Goal: Task Accomplishment & Management: Use online tool/utility

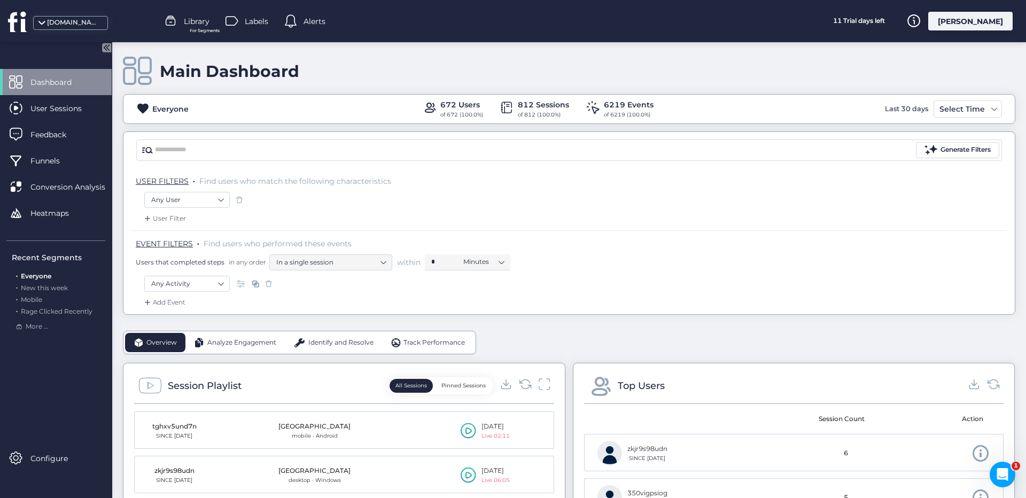
scroll to position [5, 0]
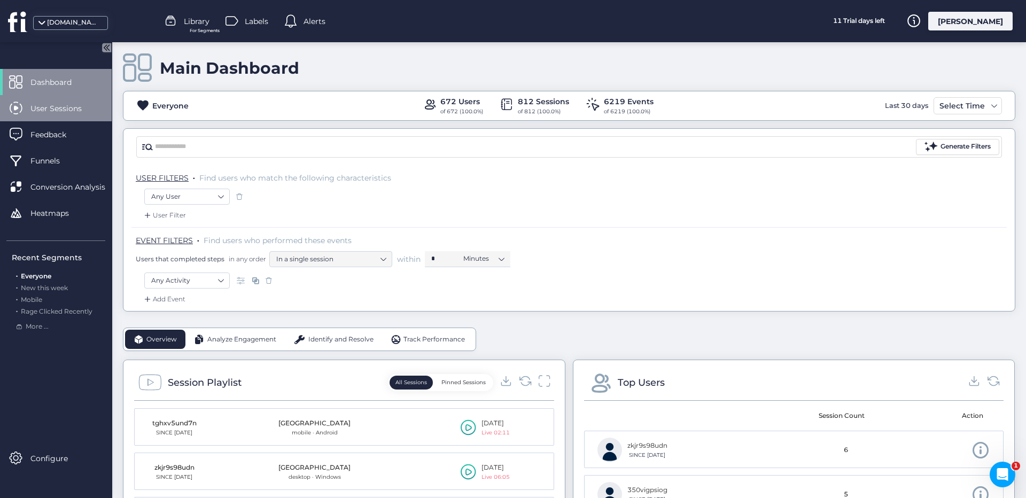
click at [87, 119] on div "User Sessions" at bounding box center [56, 108] width 112 height 26
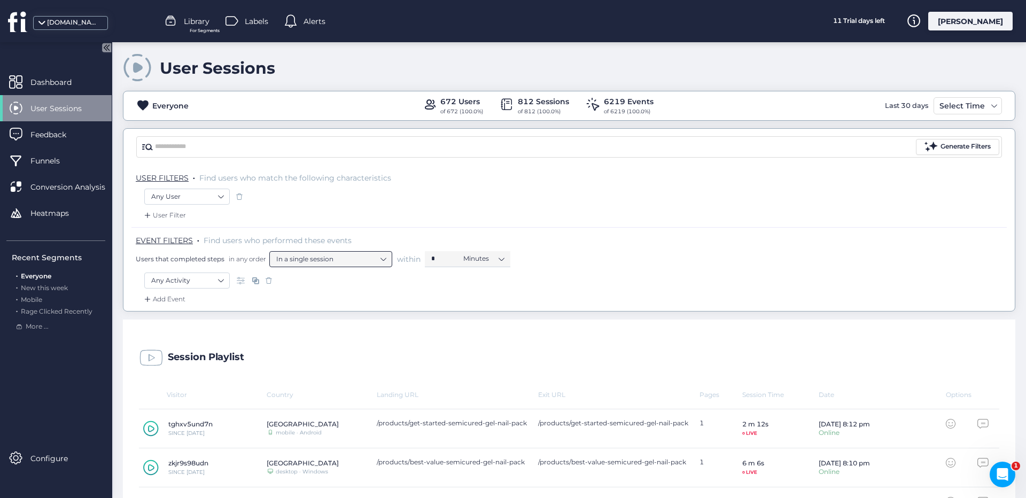
click at [304, 265] on nz-select-item "In a single session" at bounding box center [330, 259] width 109 height 16
click at [218, 281] on nz-select-item "Any Activity" at bounding box center [187, 281] width 72 height 16
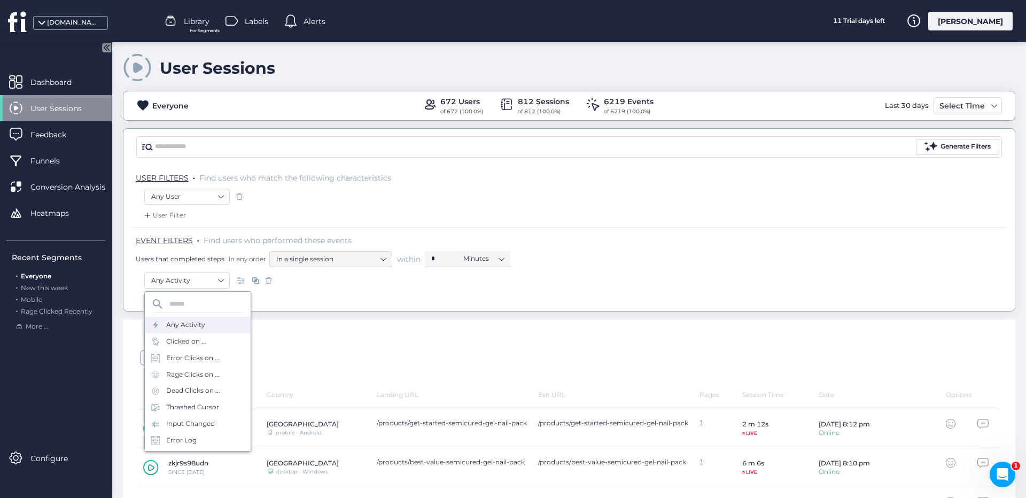
click at [198, 345] on div "Clicked on ..." at bounding box center [186, 342] width 40 height 10
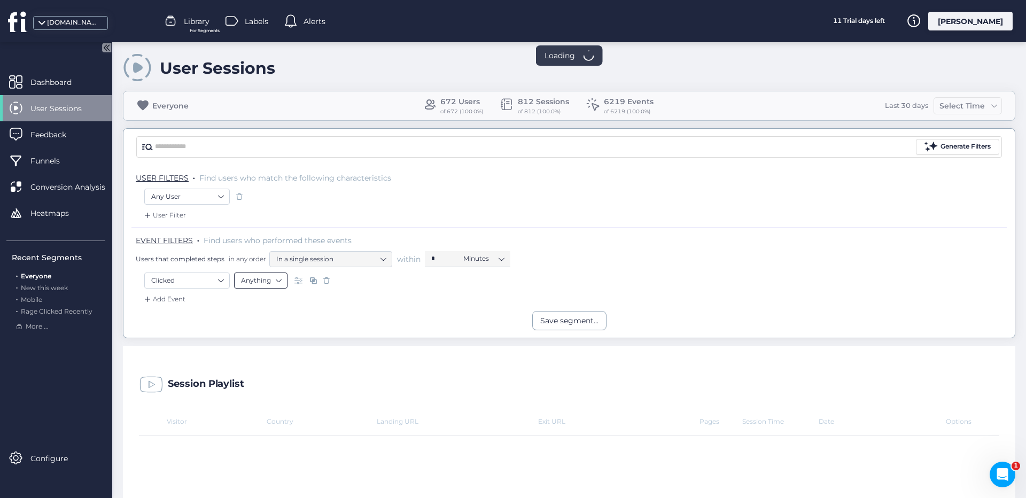
click at [261, 281] on nz-select-item "Anything" at bounding box center [261, 281] width 40 height 16
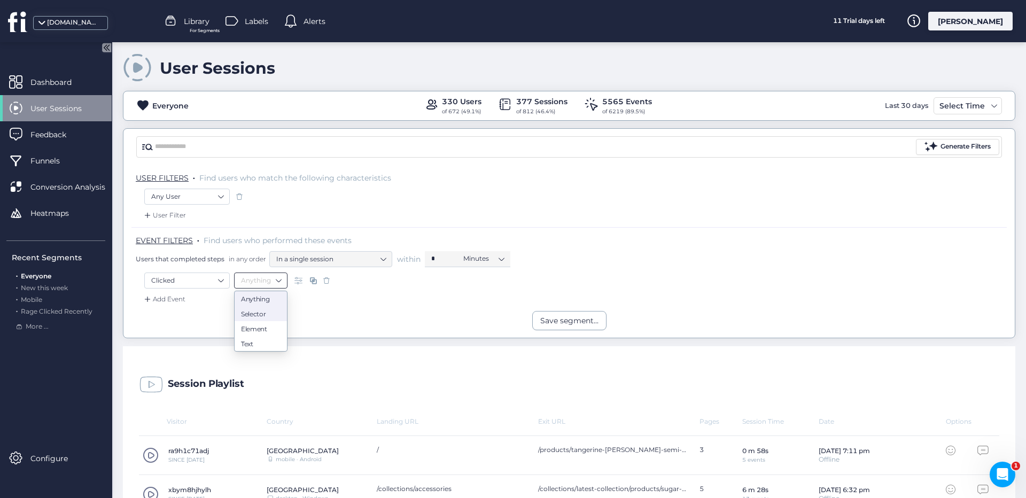
click at [269, 314] on div "Selector" at bounding box center [261, 313] width 40 height 8
click at [325, 282] on nz-select-item "is" at bounding box center [319, 281] width 40 height 16
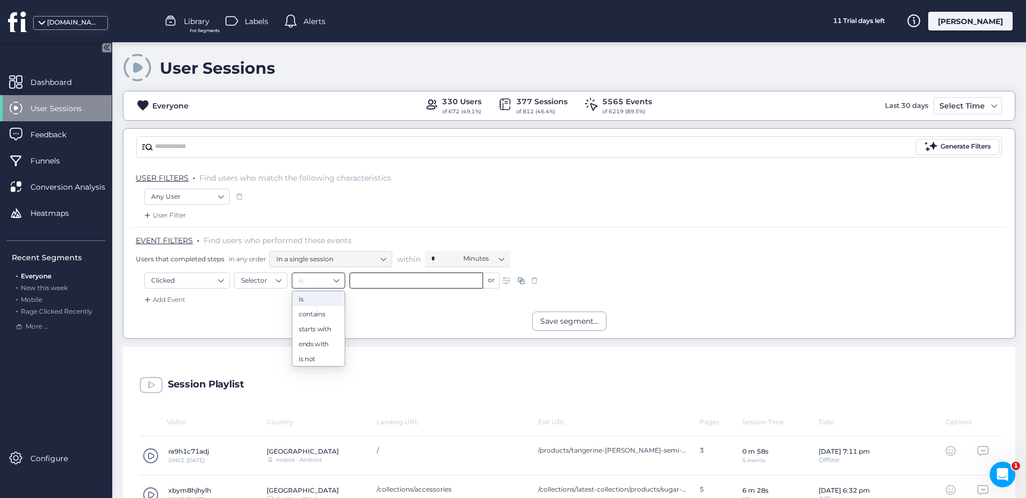
click at [397, 281] on input "text" at bounding box center [416, 281] width 134 height 16
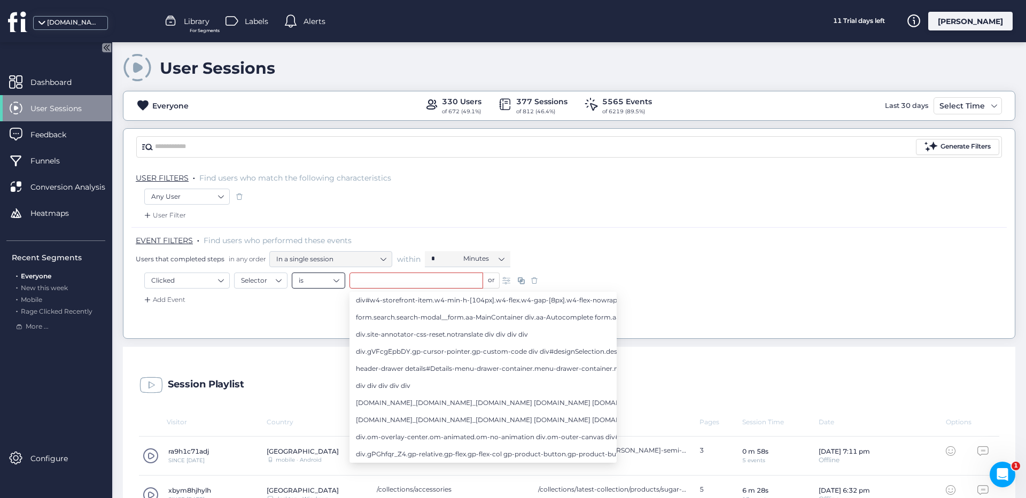
click at [327, 282] on nz-select-item "is" at bounding box center [319, 281] width 40 height 16
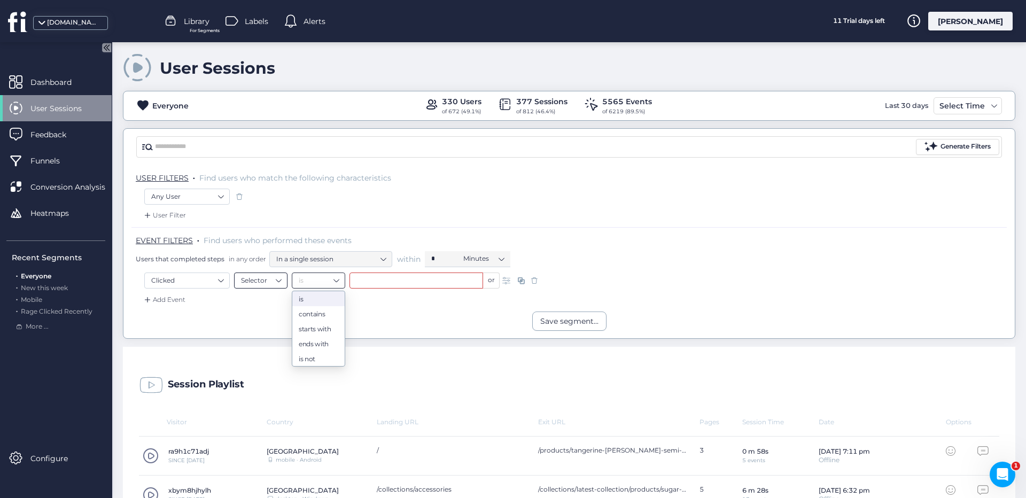
click at [274, 283] on nz-select-item "Selector" at bounding box center [261, 281] width 40 height 16
click at [270, 324] on div "Element" at bounding box center [261, 328] width 40 height 8
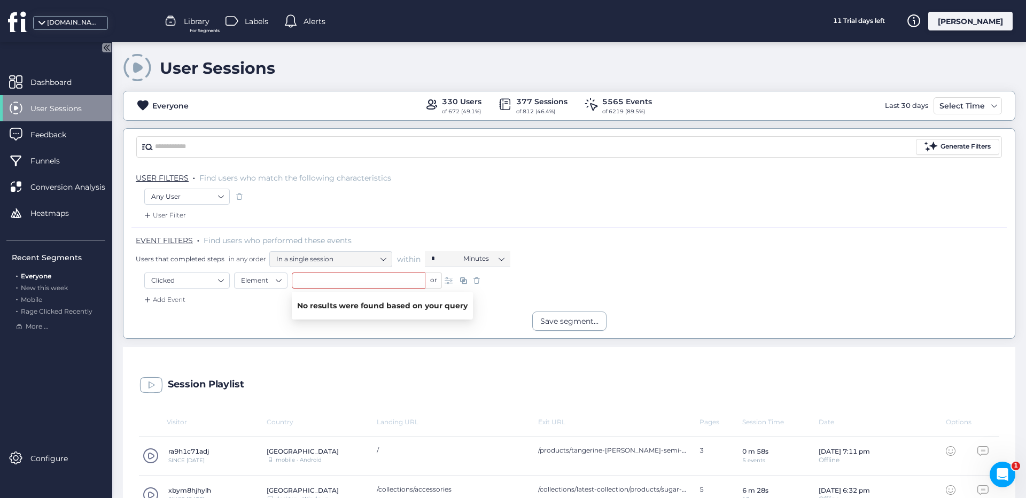
click at [331, 281] on input "text" at bounding box center [359, 281] width 134 height 16
click at [282, 281] on nz-select-top-control "Element" at bounding box center [260, 281] width 53 height 16
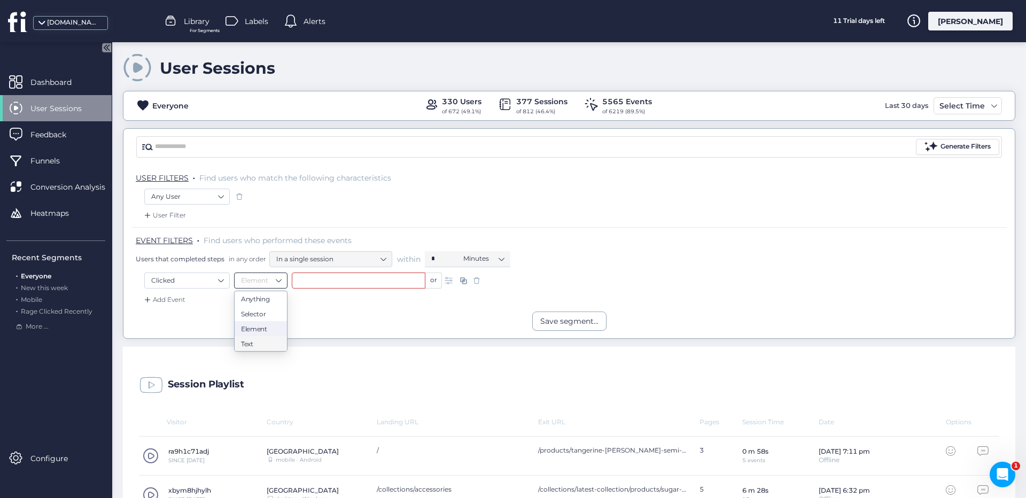
click at [262, 340] on div "Text" at bounding box center [261, 343] width 40 height 8
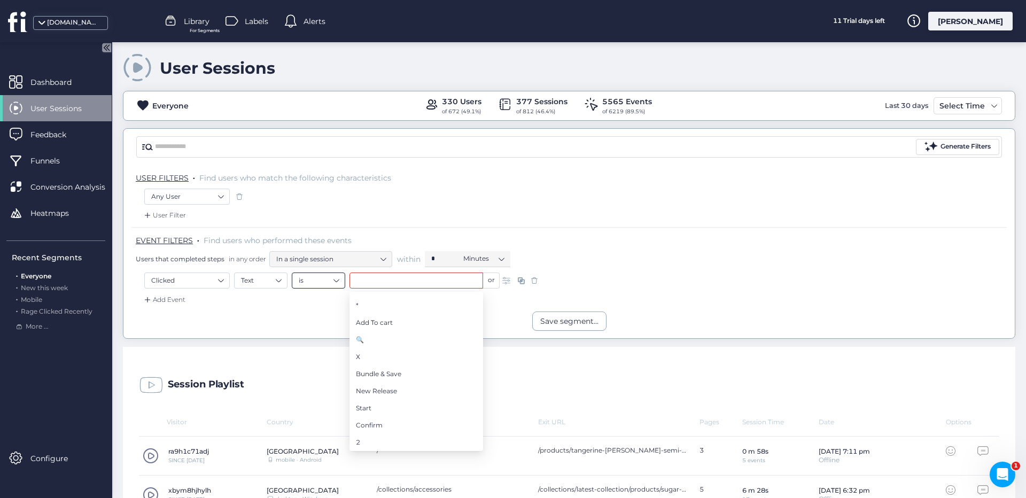
click at [317, 282] on nz-select-item "is" at bounding box center [319, 281] width 40 height 16
click at [326, 320] on nz-option-item "contains" at bounding box center [318, 313] width 52 height 15
click at [392, 283] on input "text" at bounding box center [416, 281] width 134 height 16
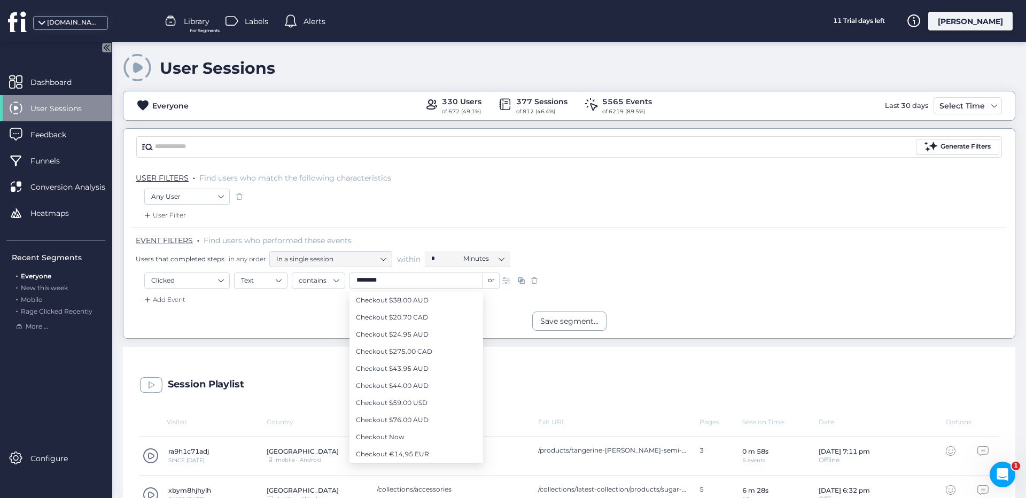
type input "********"
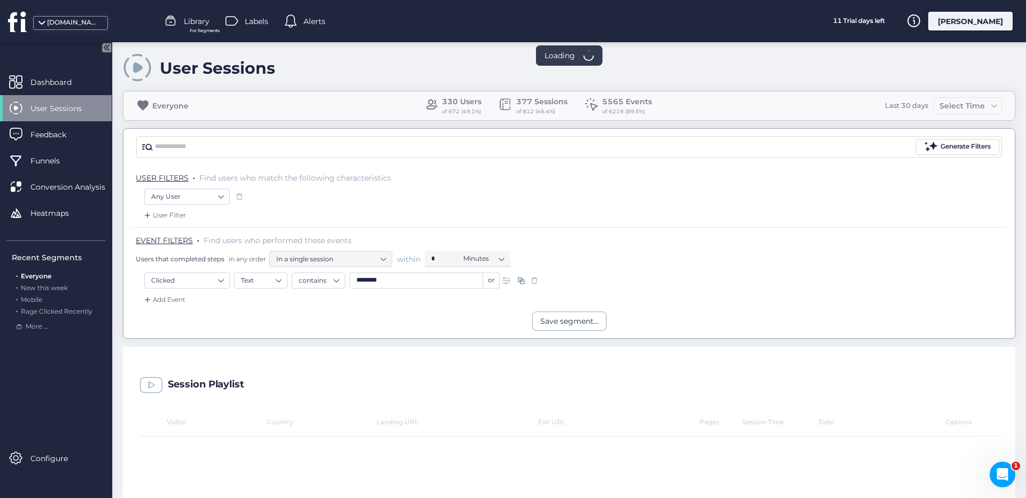
click at [314, 313] on div "Save segment..." at bounding box center [568, 321] width 891 height 19
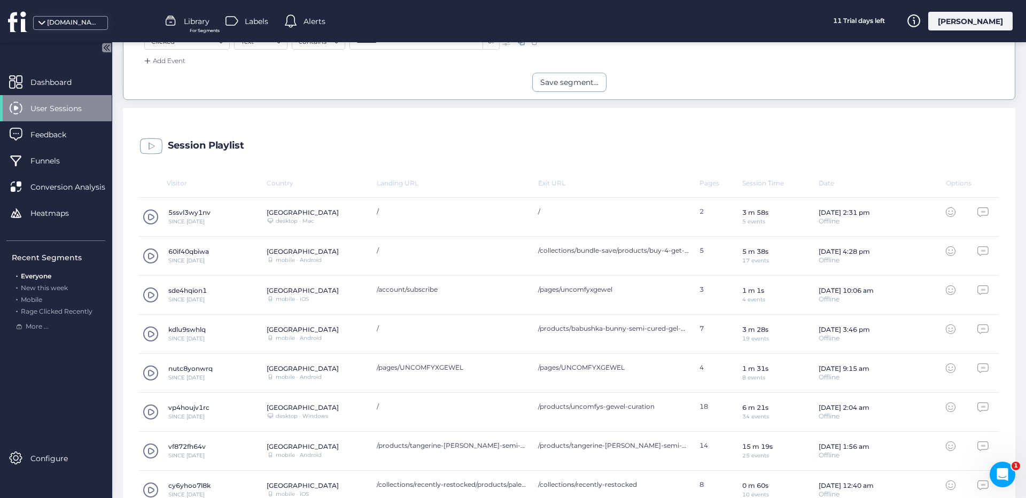
scroll to position [246, 0]
click at [158, 254] on span at bounding box center [151, 254] width 16 height 16
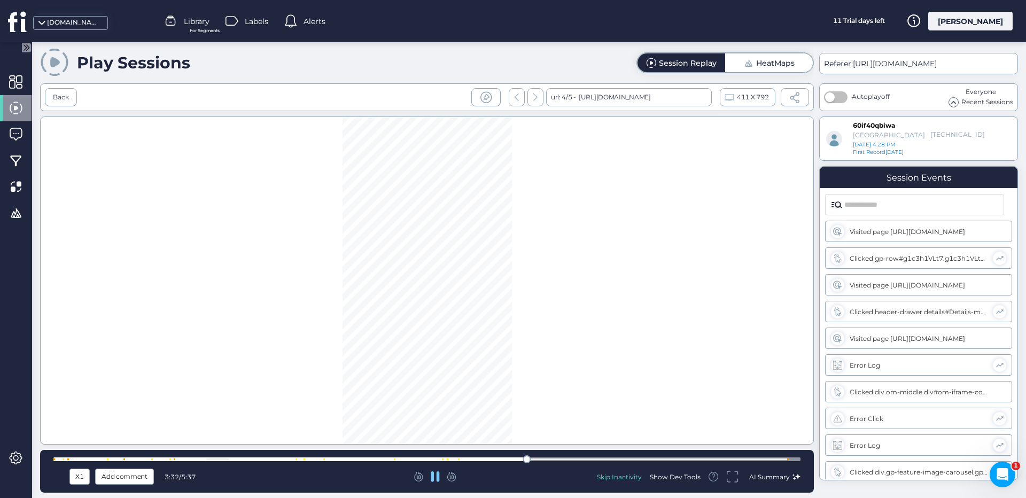
scroll to position [270, 0]
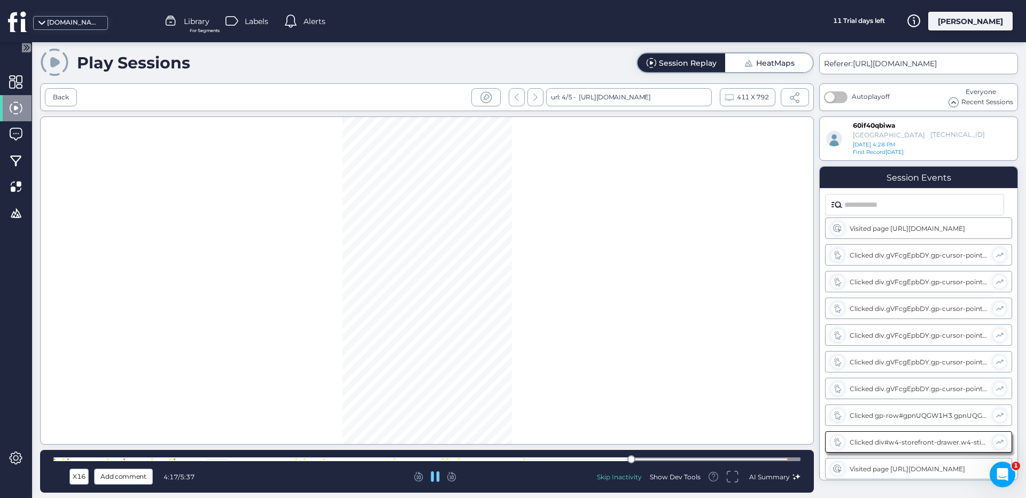
click at [627, 480] on div "Skip Inactivity" at bounding box center [619, 476] width 45 height 9
drag, startPoint x: 679, startPoint y: 460, endPoint x: 674, endPoint y: 461, distance: 5.4
click at [674, 461] on div at bounding box center [426, 459] width 747 height 4
click at [64, 96] on div "Back" at bounding box center [61, 97] width 16 height 10
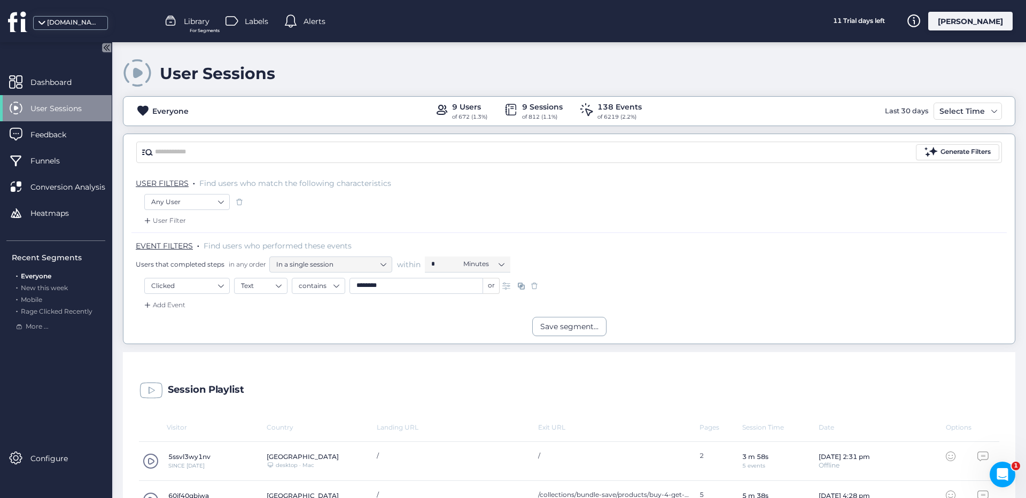
click at [417, 289] on input "********" at bounding box center [416, 286] width 134 height 16
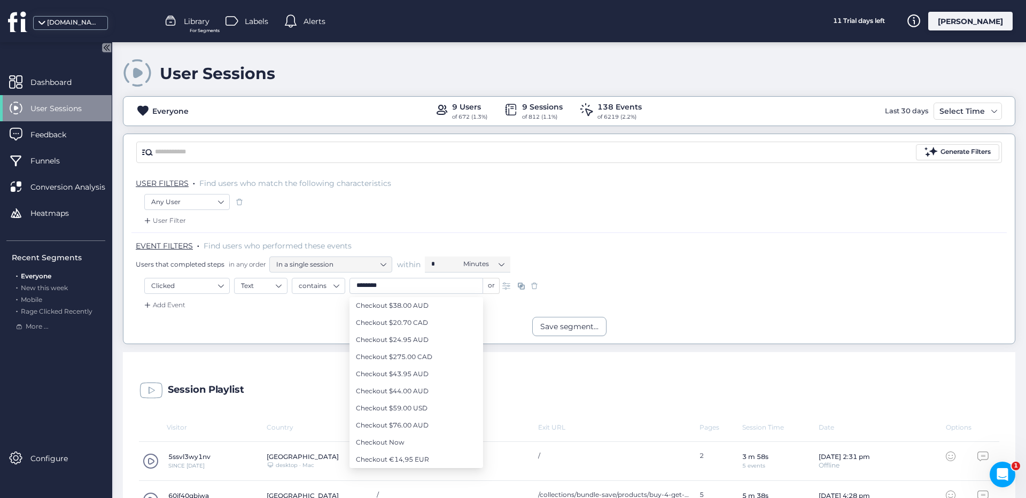
click at [291, 309] on div "Add Event" at bounding box center [568, 308] width 875 height 17
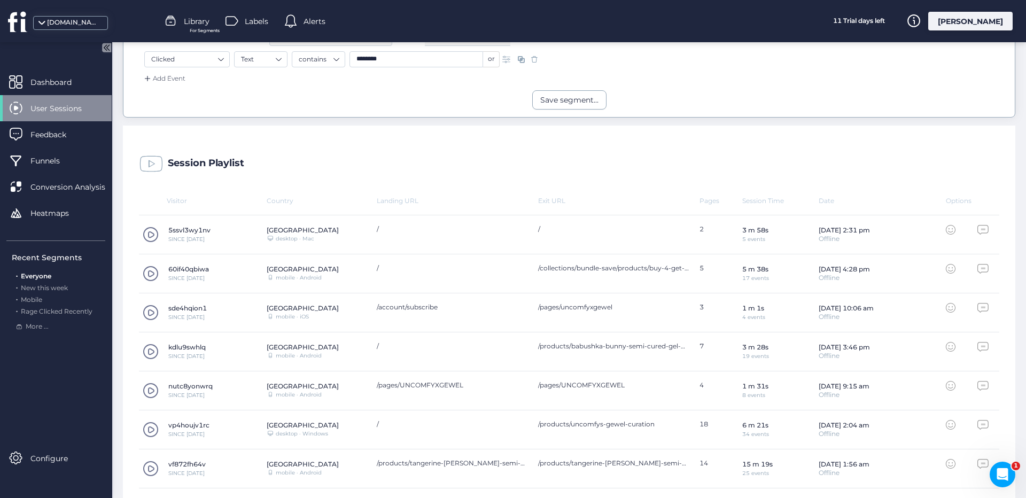
scroll to position [149, 0]
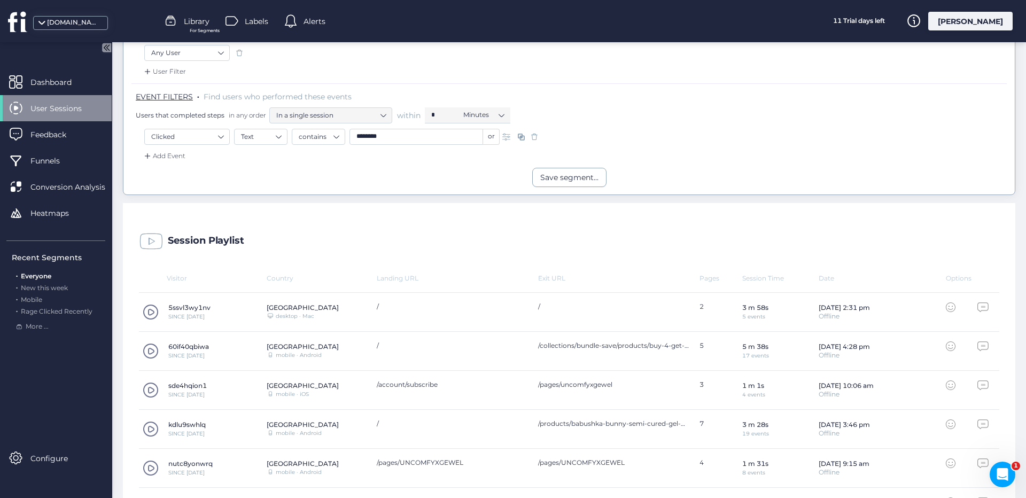
click at [533, 136] on span at bounding box center [534, 136] width 11 height 11
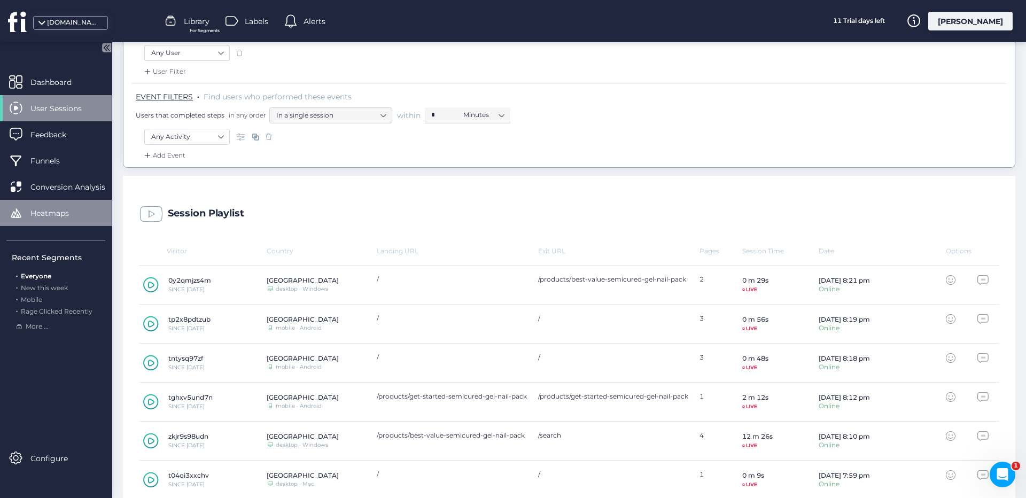
click at [55, 215] on span "Heatmaps" at bounding box center [57, 213] width 55 height 12
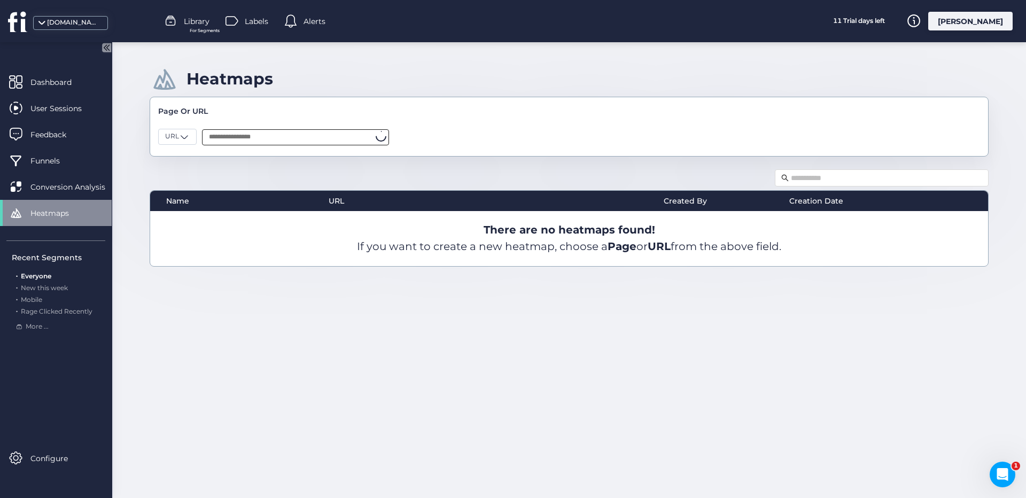
click at [230, 135] on input "text" at bounding box center [295, 137] width 187 height 16
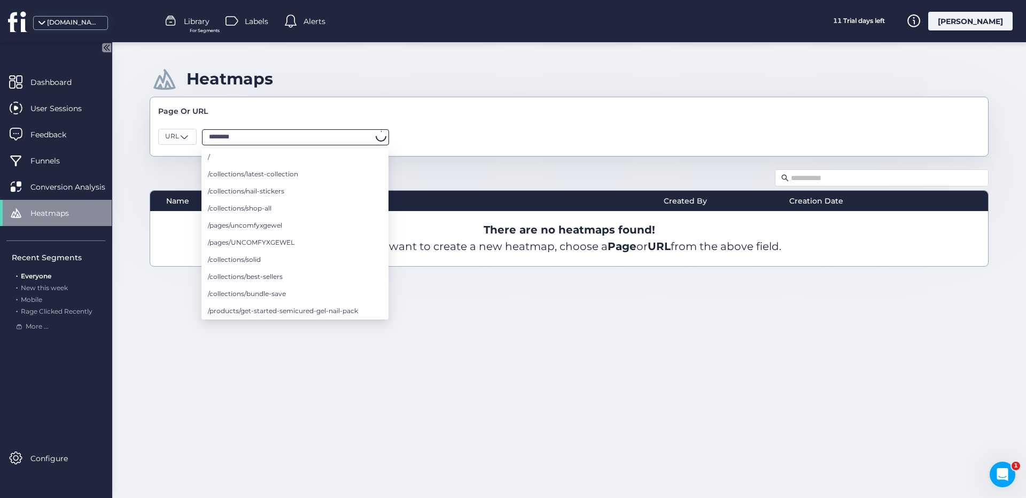
type input "*********"
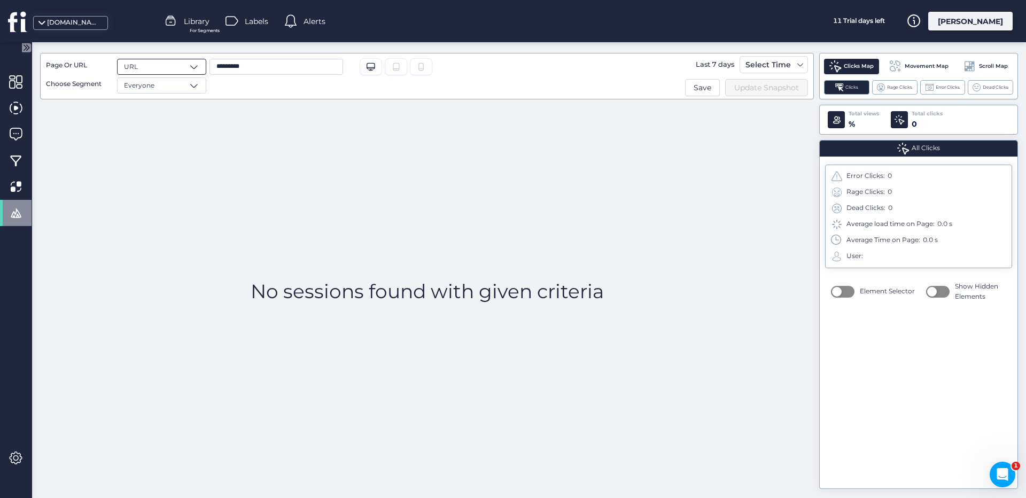
click at [192, 65] on span at bounding box center [194, 66] width 11 height 11
click at [158, 88] on div "Page" at bounding box center [161, 87] width 75 height 10
click at [239, 66] on input "*********" at bounding box center [276, 67] width 134 height 16
drag, startPoint x: 220, startPoint y: 66, endPoint x: 206, endPoint y: 67, distance: 14.5
click at [207, 67] on div "********* Desktop/Laptop Tablet" at bounding box center [373, 76] width 335 height 35
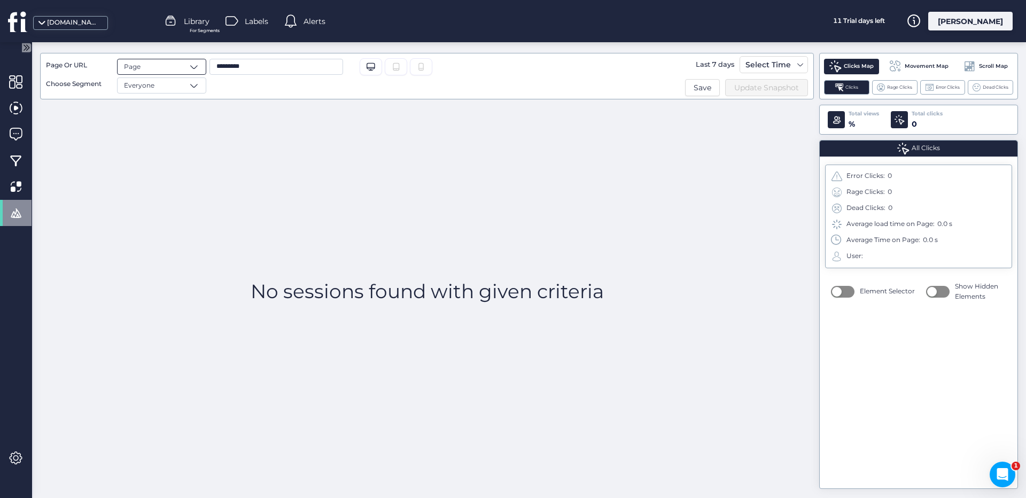
type input "********"
click at [253, 63] on input "********" at bounding box center [276, 67] width 134 height 16
click at [496, 67] on div "Desktop/Laptop Tablet" at bounding box center [373, 76] width 335 height 35
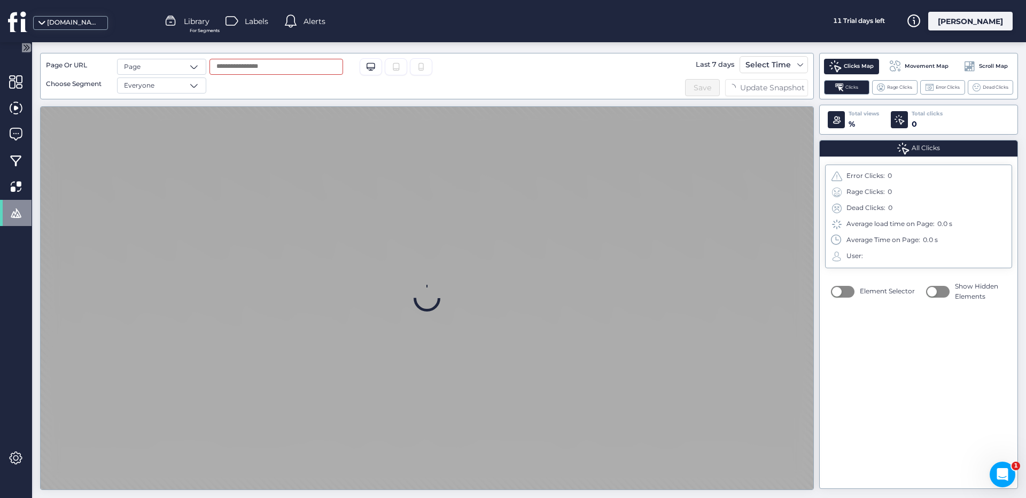
click at [312, 69] on input "text" at bounding box center [276, 67] width 134 height 16
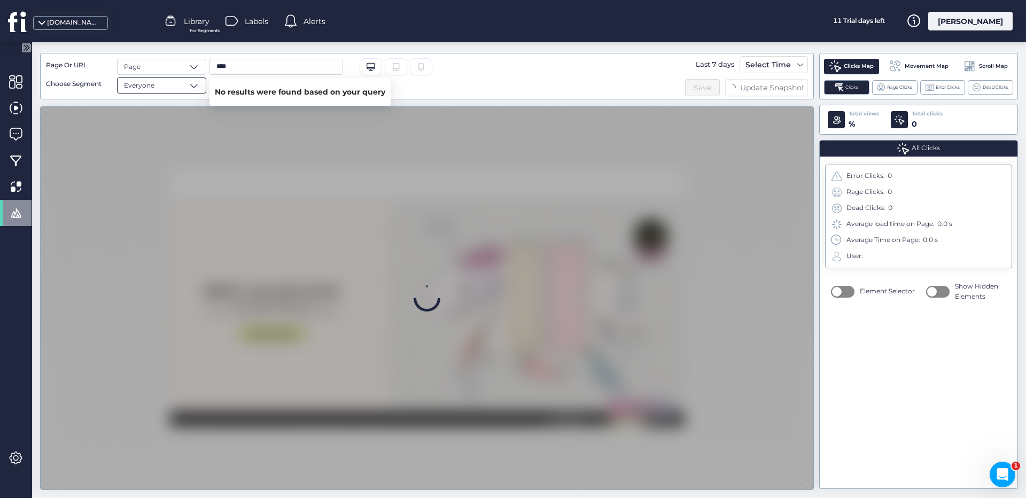
type input "****"
click at [197, 88] on span at bounding box center [194, 85] width 11 height 11
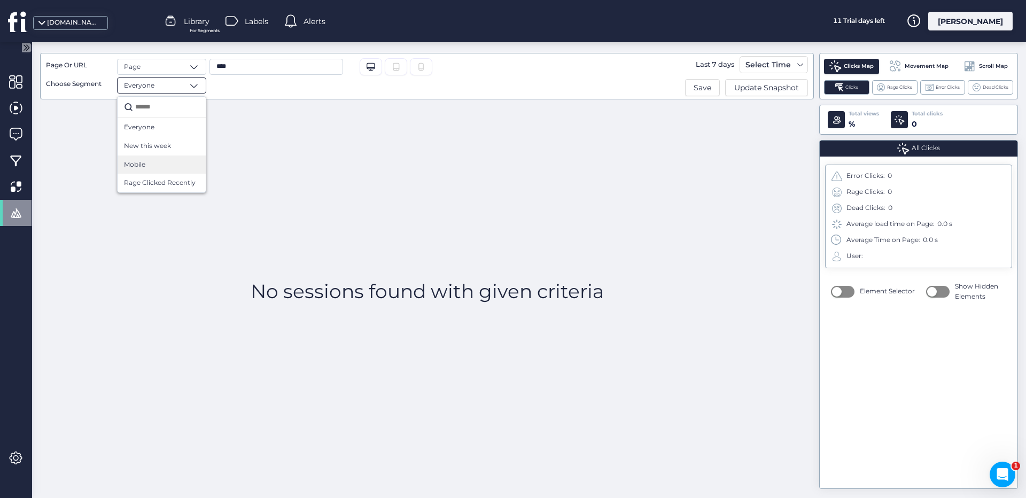
click at [169, 163] on div "Mobile" at bounding box center [161, 165] width 75 height 10
click at [252, 65] on input "****" at bounding box center [276, 67] width 134 height 16
drag, startPoint x: 252, startPoint y: 65, endPoint x: 187, endPoint y: 61, distance: 65.3
click at [189, 61] on div "Page Or URL Page Choose Segment Mobile **** Desktop/Laptop Tablet" at bounding box center [293, 76] width 495 height 35
click at [156, 69] on div "Page" at bounding box center [161, 67] width 89 height 16
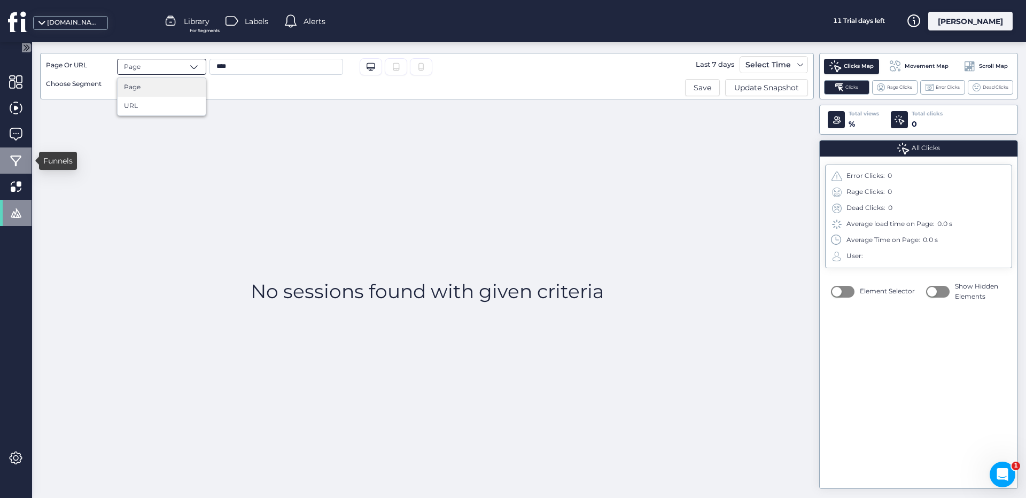
click at [17, 155] on span at bounding box center [15, 160] width 13 height 13
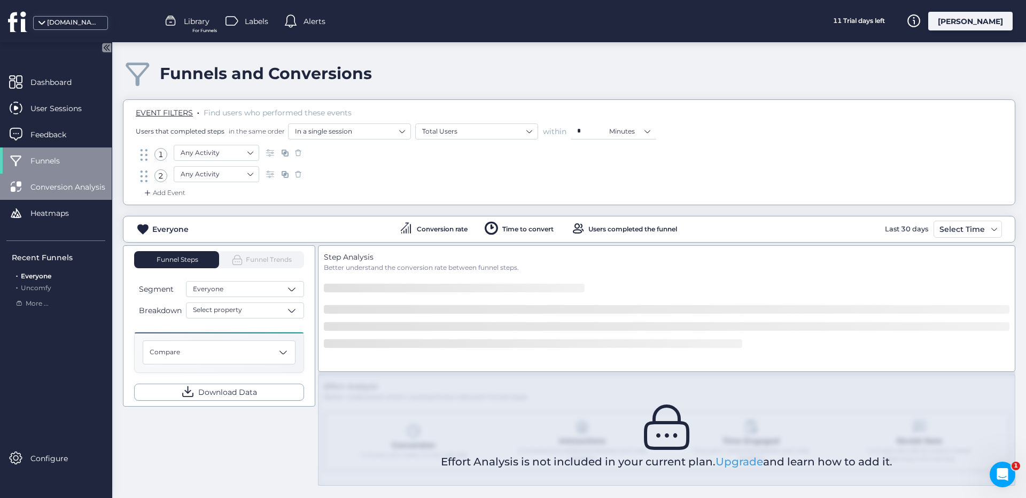
click at [26, 181] on div "Conversion Analysis" at bounding box center [56, 187] width 112 height 26
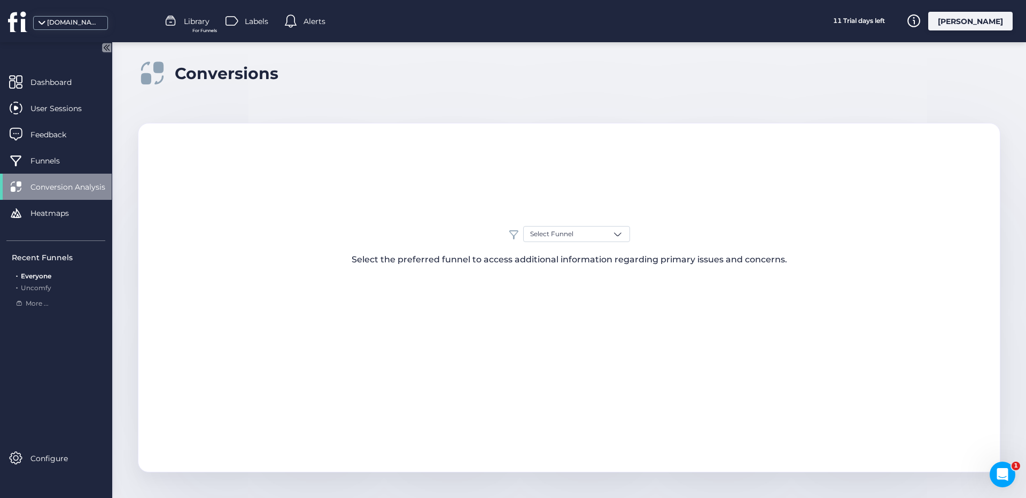
click at [43, 174] on div "Conversion Analysis" at bounding box center [56, 187] width 112 height 26
click at [53, 163] on span "Funnels" at bounding box center [52, 161] width 45 height 12
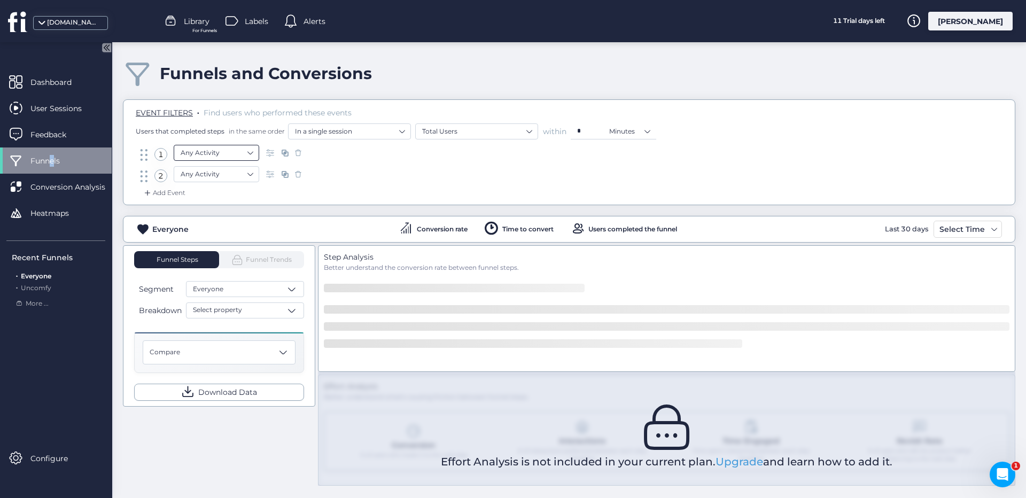
click at [237, 152] on nz-select-item "Any Activity" at bounding box center [217, 153] width 72 height 16
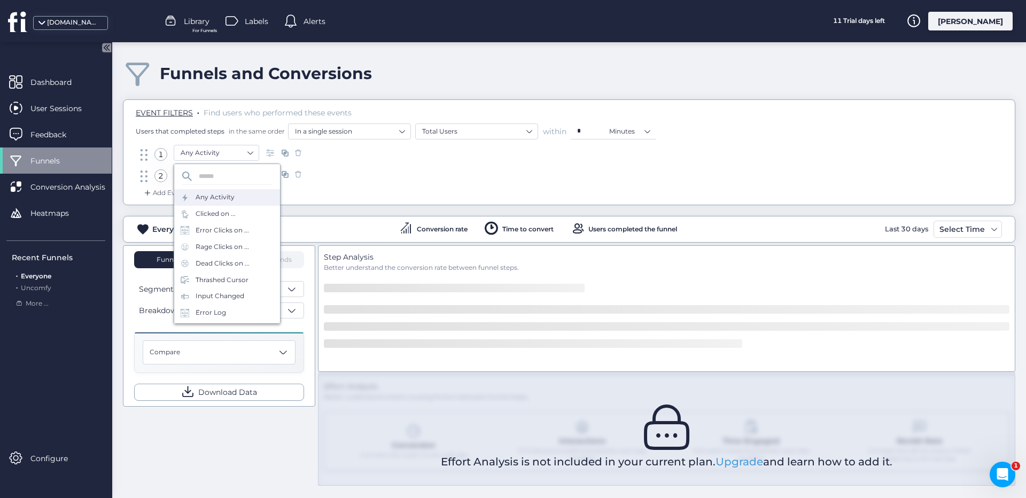
click at [297, 172] on span at bounding box center [298, 174] width 11 height 11
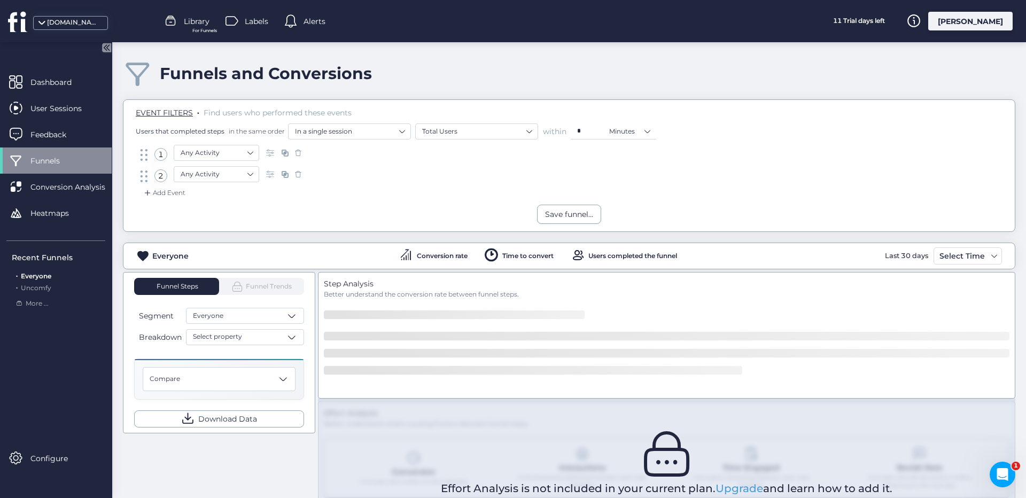
click at [300, 174] on span at bounding box center [298, 174] width 11 height 11
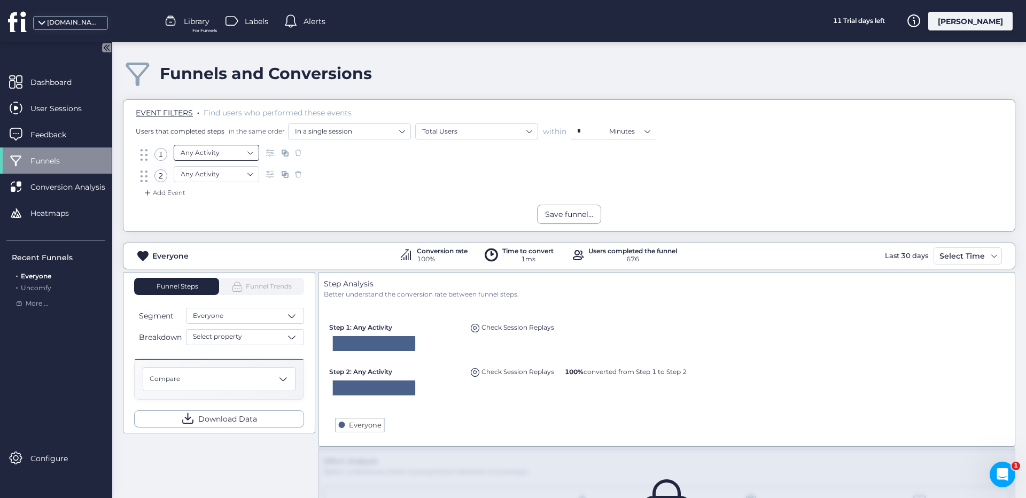
click at [229, 151] on nz-select-item "Any Activity" at bounding box center [217, 153] width 72 height 16
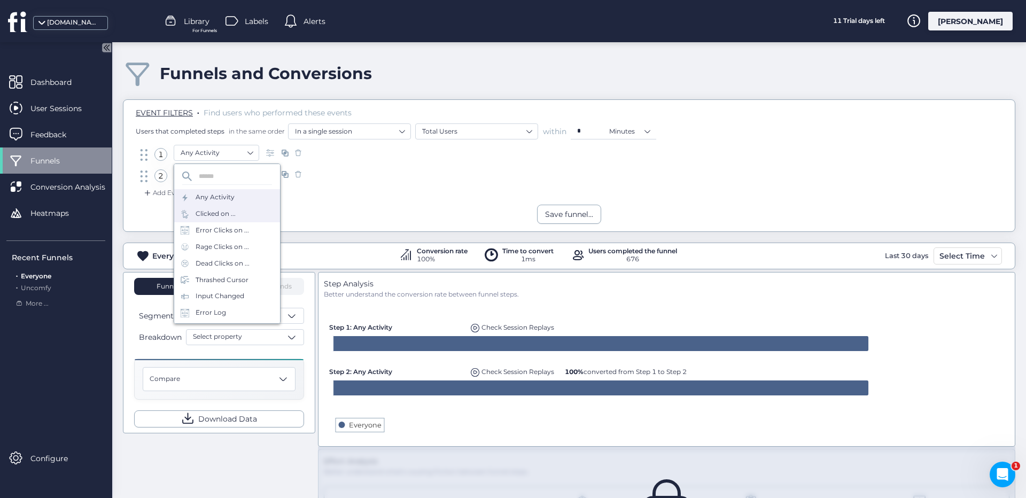
click at [223, 209] on div "Clicked on ..." at bounding box center [216, 214] width 40 height 10
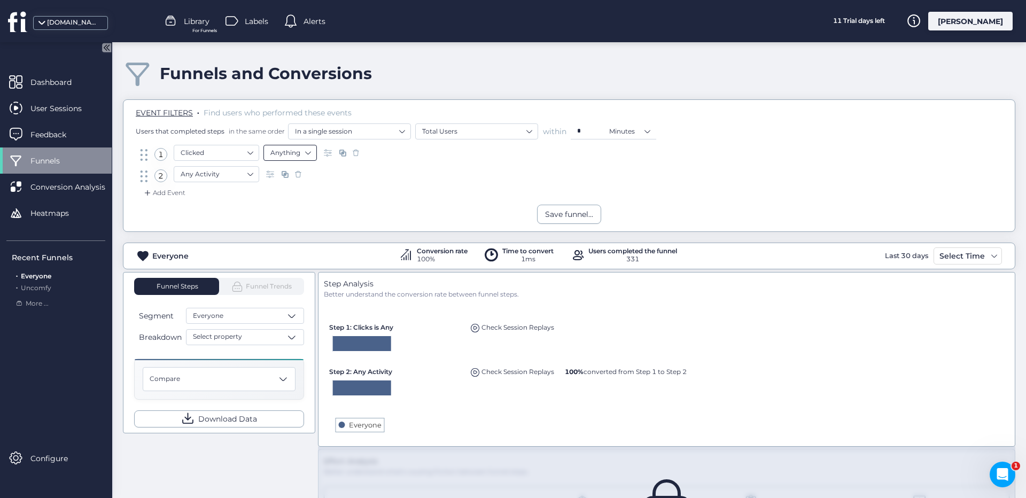
click at [311, 154] on nz-select-top-control "Anything" at bounding box center [289, 153] width 53 height 16
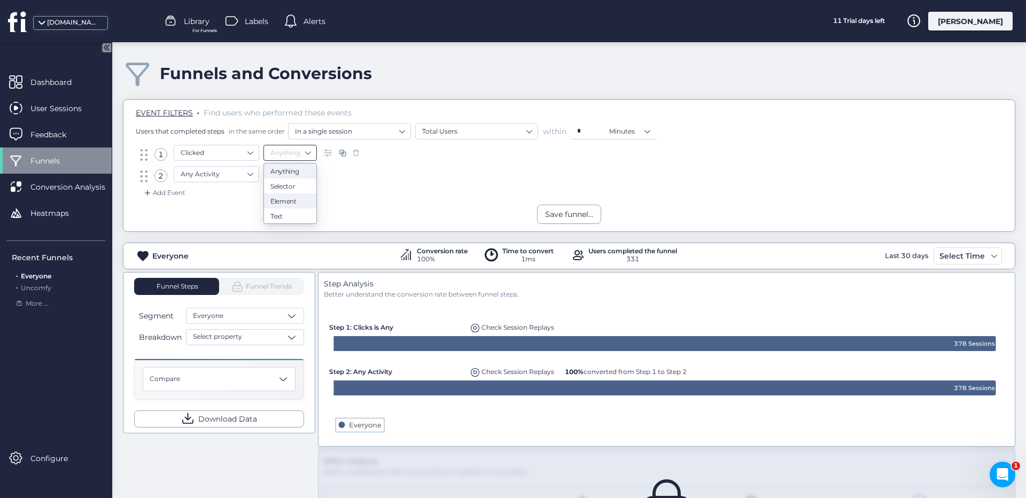
click at [295, 194] on nz-option-item "Element" at bounding box center [290, 200] width 52 height 15
click at [349, 153] on input "text" at bounding box center [388, 153] width 134 height 16
click at [304, 151] on nz-select-item "Element" at bounding box center [290, 153] width 40 height 16
click at [281, 216] on div "Text" at bounding box center [290, 216] width 40 height 8
click at [403, 149] on input "text" at bounding box center [446, 153] width 134 height 16
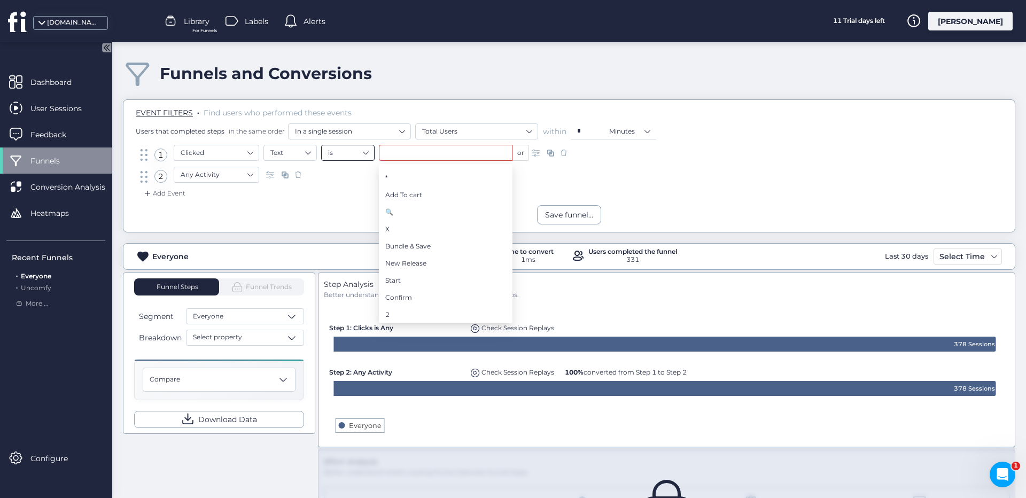
click at [369, 150] on nz-select-top-control "is" at bounding box center [347, 153] width 53 height 16
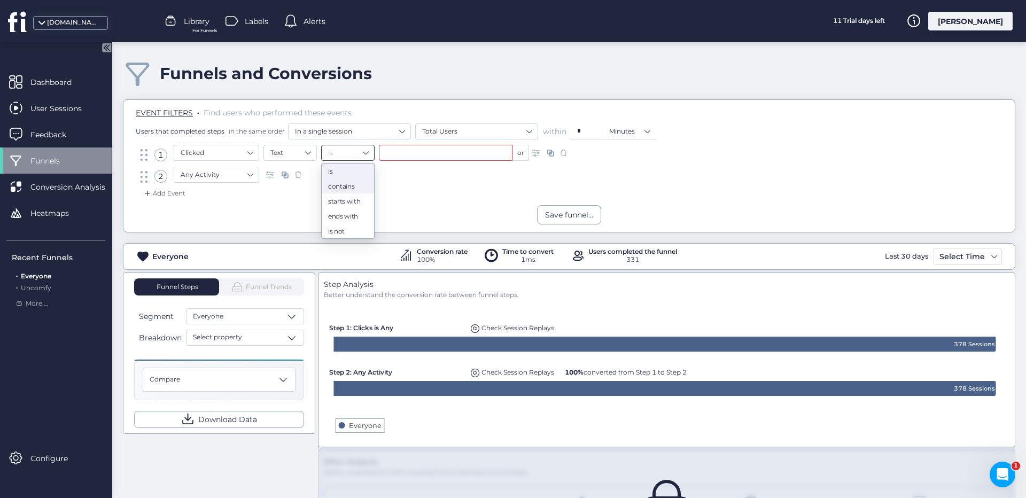
click at [356, 185] on div "contains" at bounding box center [348, 186] width 40 height 8
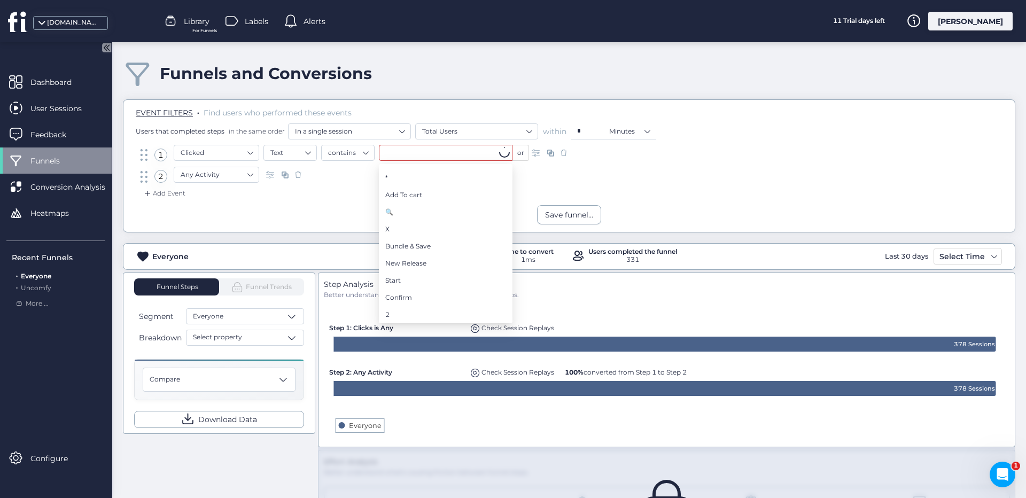
click at [419, 157] on input "text" at bounding box center [446, 153] width 134 height 16
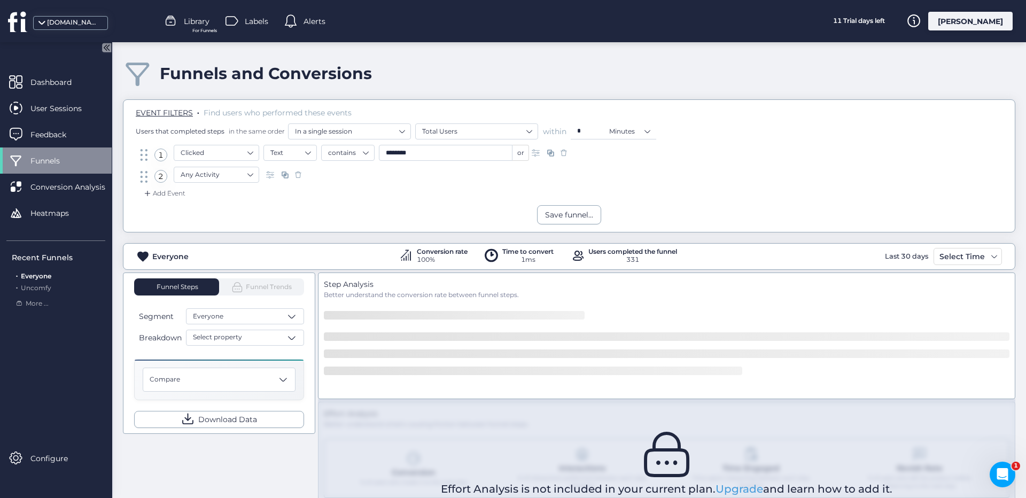
click at [364, 185] on div "2 Any Activity" at bounding box center [569, 177] width 862 height 21
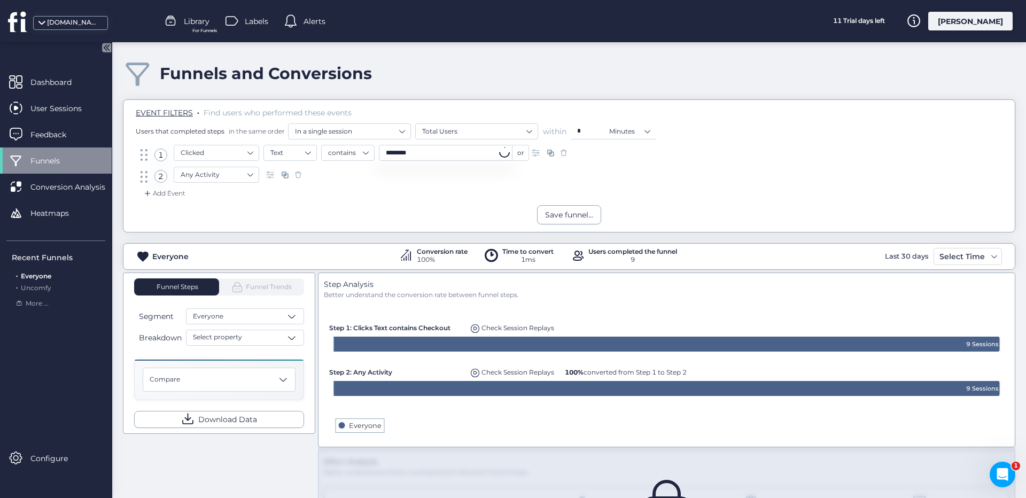
drag, startPoint x: 439, startPoint y: 153, endPoint x: 383, endPoint y: 150, distance: 56.2
click at [383, 150] on input "********" at bounding box center [446, 153] width 134 height 16
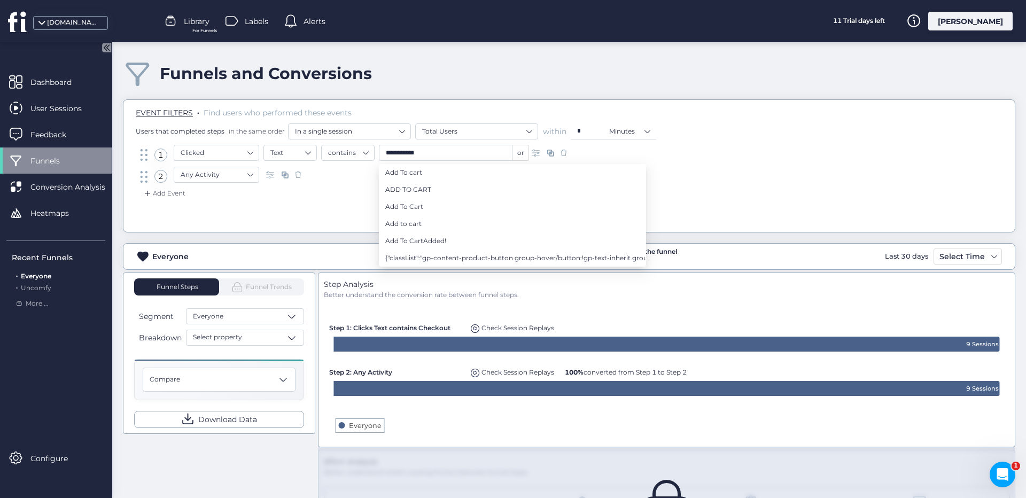
type input "**********"
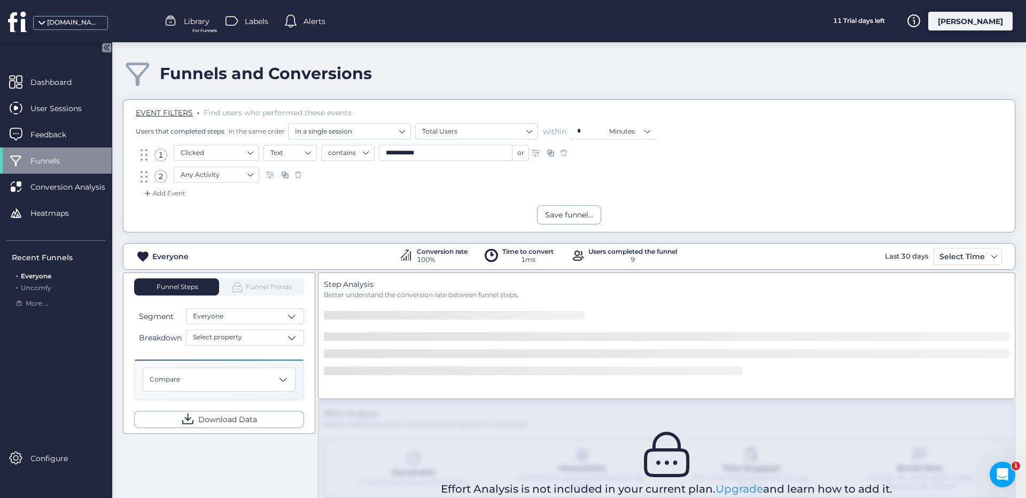
click at [349, 177] on div "2 Any Activity" at bounding box center [569, 177] width 862 height 21
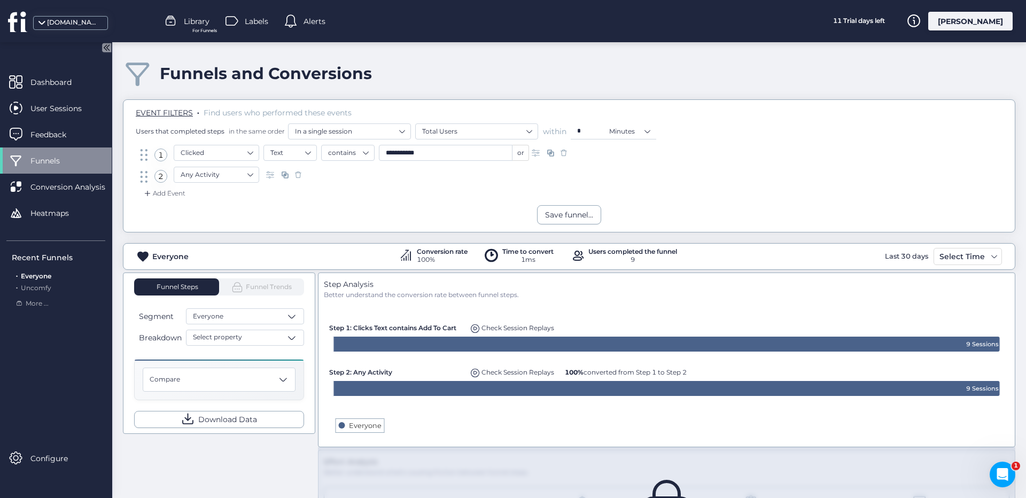
click at [565, 154] on span at bounding box center [563, 152] width 11 height 11
click at [239, 155] on nz-select-item "Any Activity" at bounding box center [217, 153] width 72 height 16
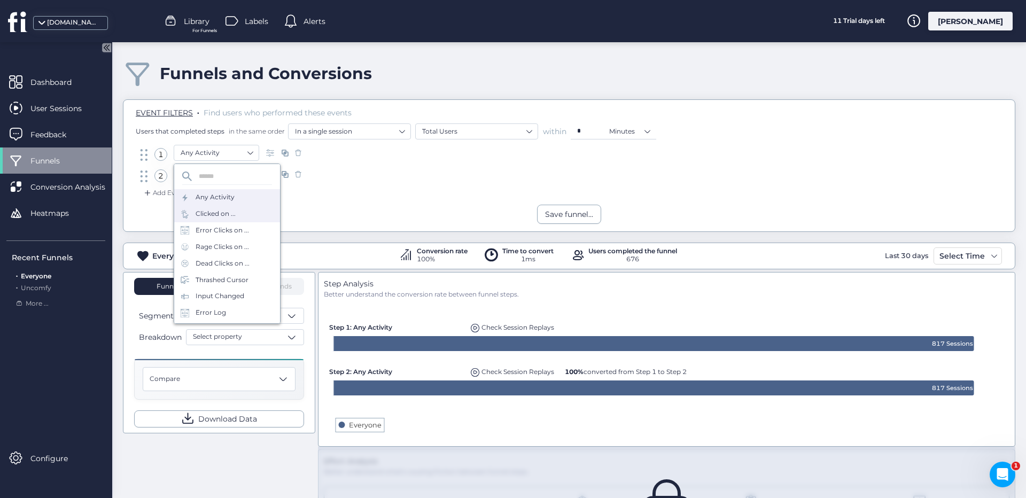
click at [238, 214] on div "Clicked on ..." at bounding box center [227, 214] width 106 height 17
